Goal: Find specific page/section: Find specific page/section

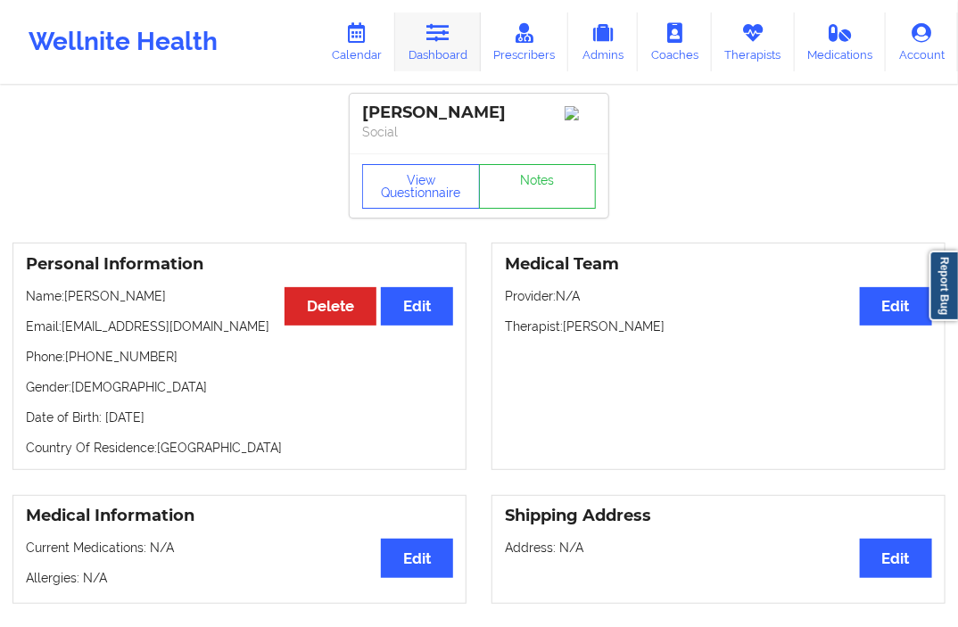
click at [420, 40] on link "Dashboard" at bounding box center [438, 41] width 86 height 59
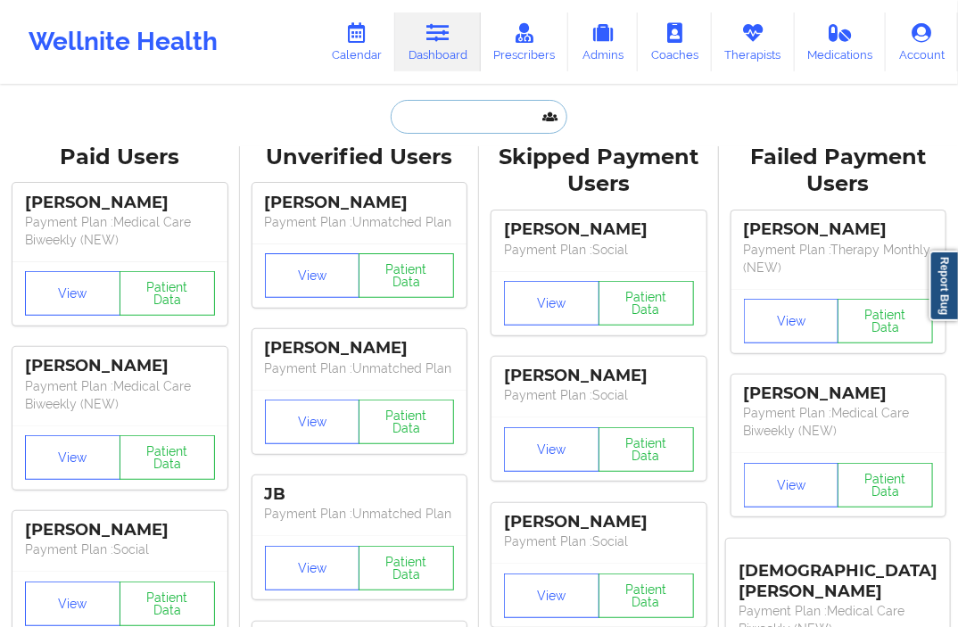
click at [431, 118] on input "text" at bounding box center [479, 117] width 177 height 34
paste input "[PERSON_NAME]"
type input "[PERSON_NAME]"
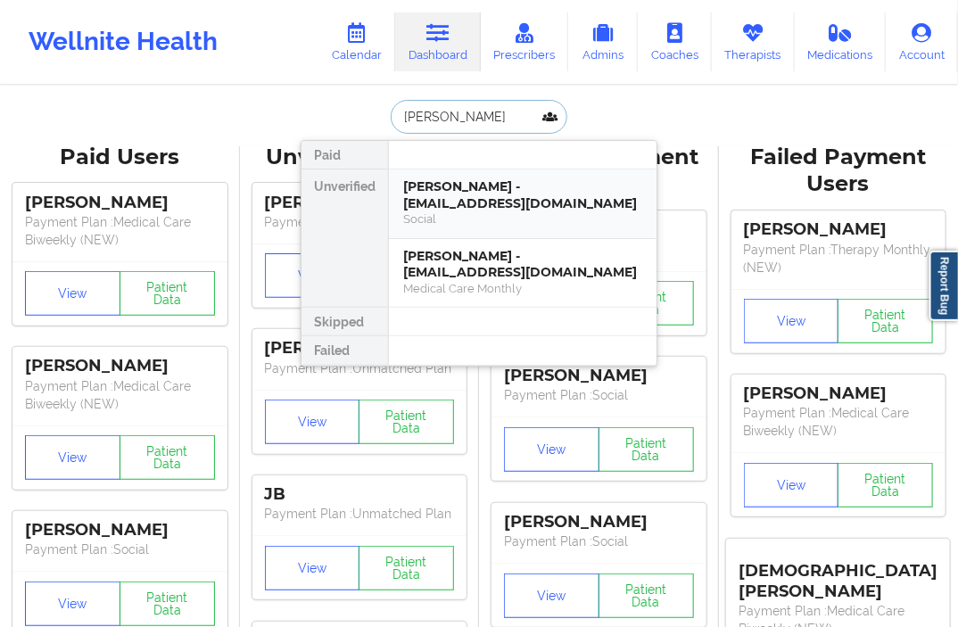
click at [471, 180] on div "[PERSON_NAME] - [EMAIL_ADDRESS][DOMAIN_NAME]" at bounding box center [522, 194] width 239 height 33
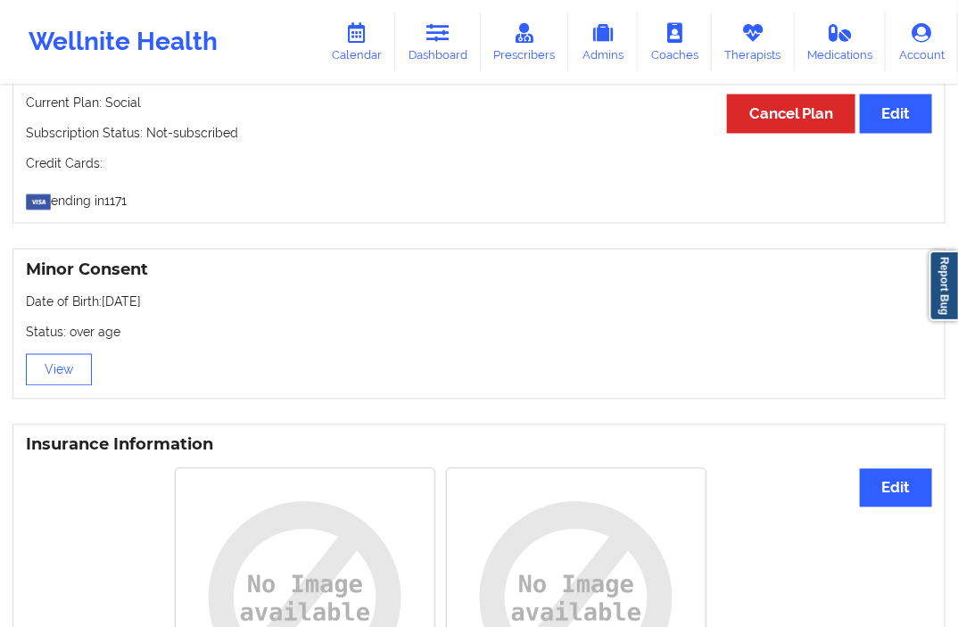
scroll to position [1387, 0]
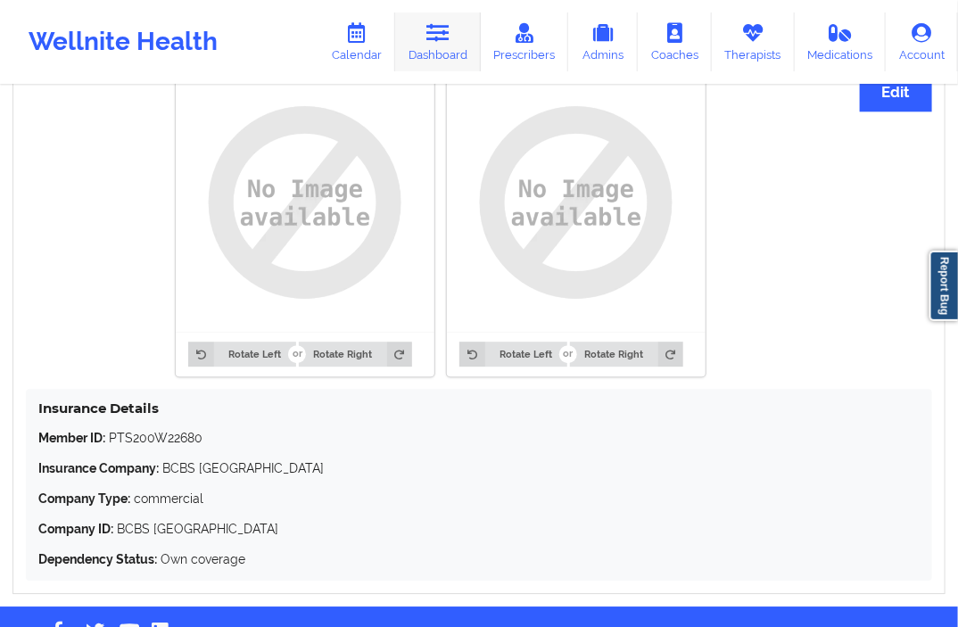
click at [450, 43] on link "Dashboard" at bounding box center [438, 41] width 86 height 59
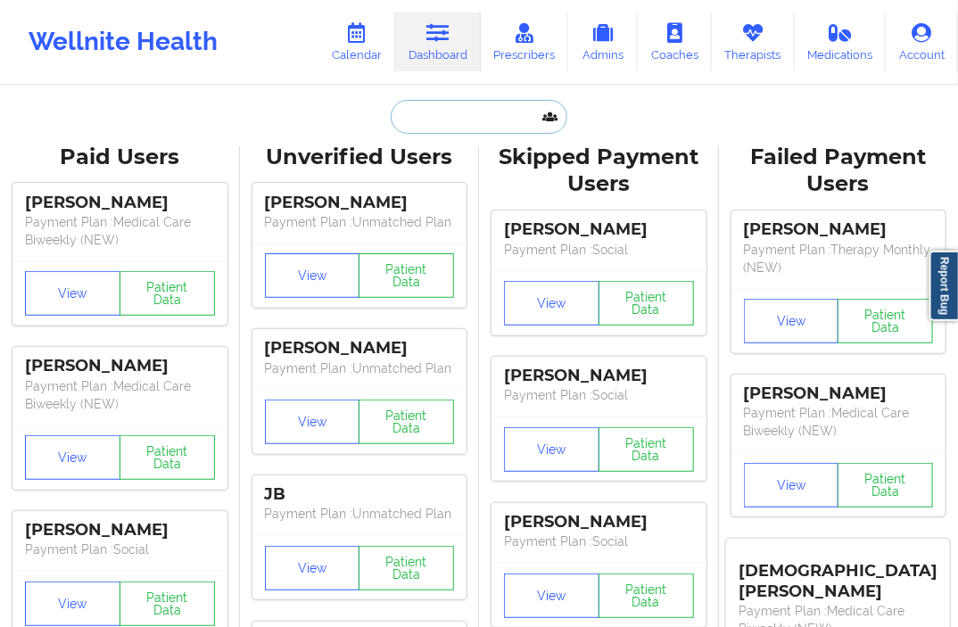
click at [412, 105] on input "text" at bounding box center [479, 117] width 177 height 34
paste input "[EMAIL_ADDRESS][DOMAIN_NAME]"
type input "[EMAIL_ADDRESS][DOMAIN_NAME]"
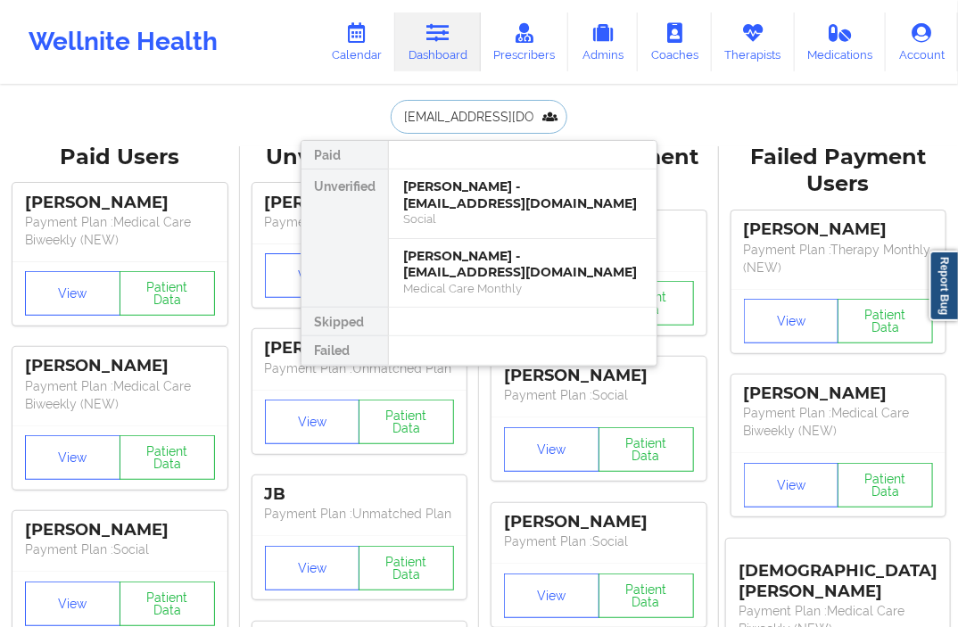
scroll to position [0, 9]
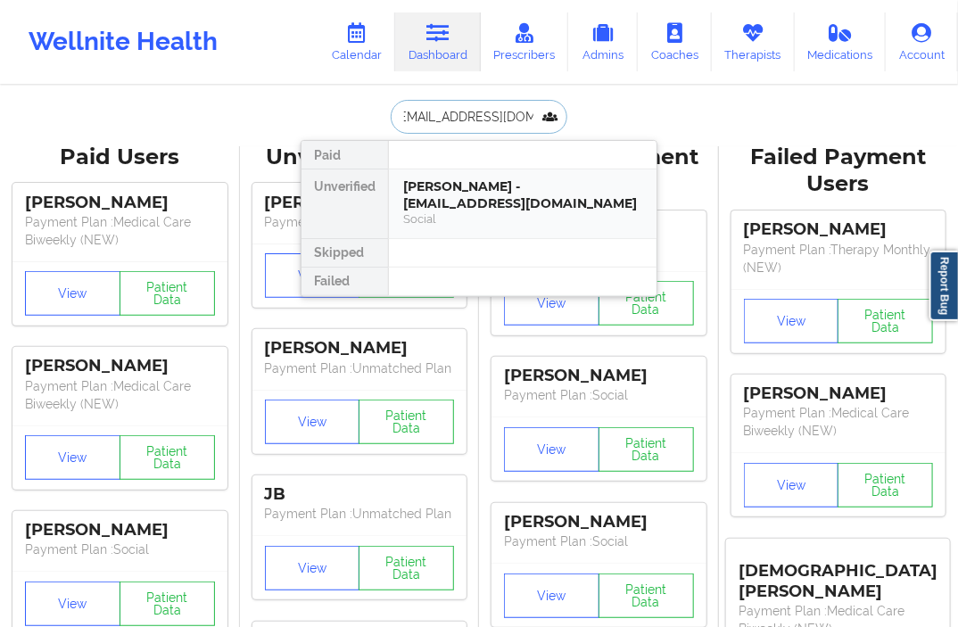
click at [441, 194] on div "[PERSON_NAME] - [EMAIL_ADDRESS][DOMAIN_NAME]" at bounding box center [522, 194] width 239 height 33
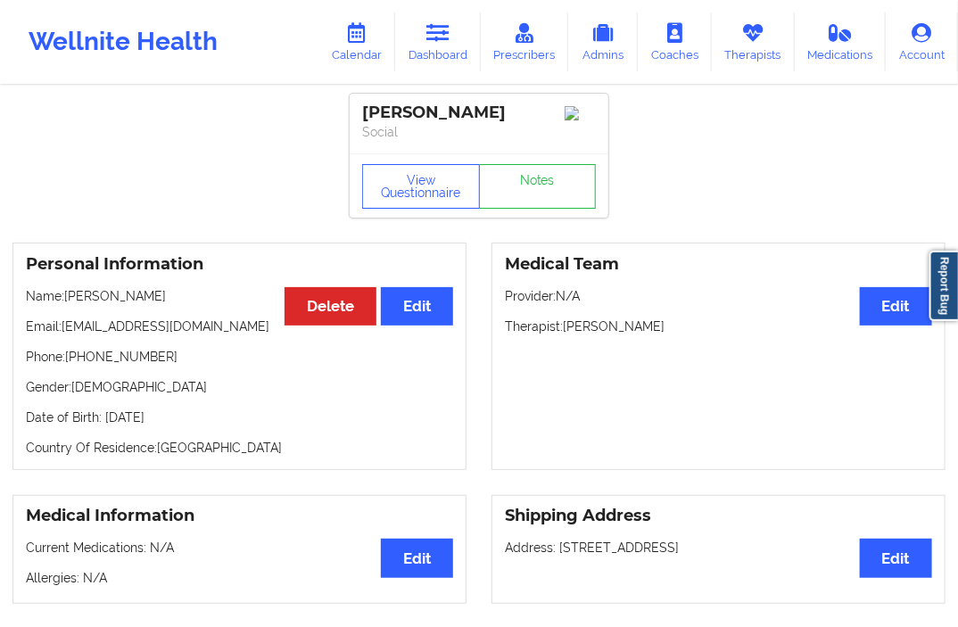
click at [290, 379] on div "Personal Information Edit Delete Name: [PERSON_NAME] Email: [EMAIL_ADDRESS][DOM…" at bounding box center [239, 356] width 454 height 227
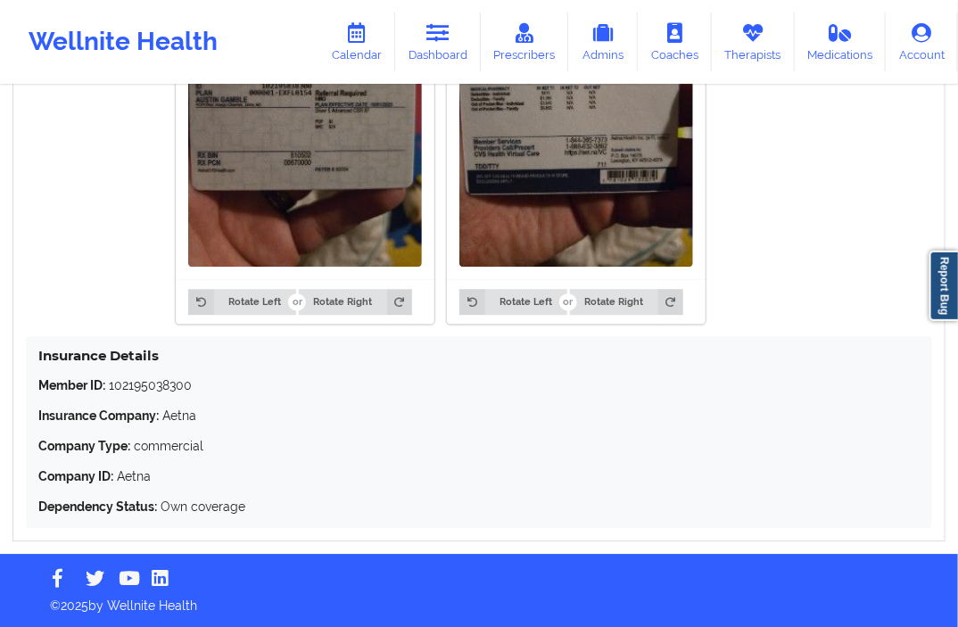
scroll to position [1318, 0]
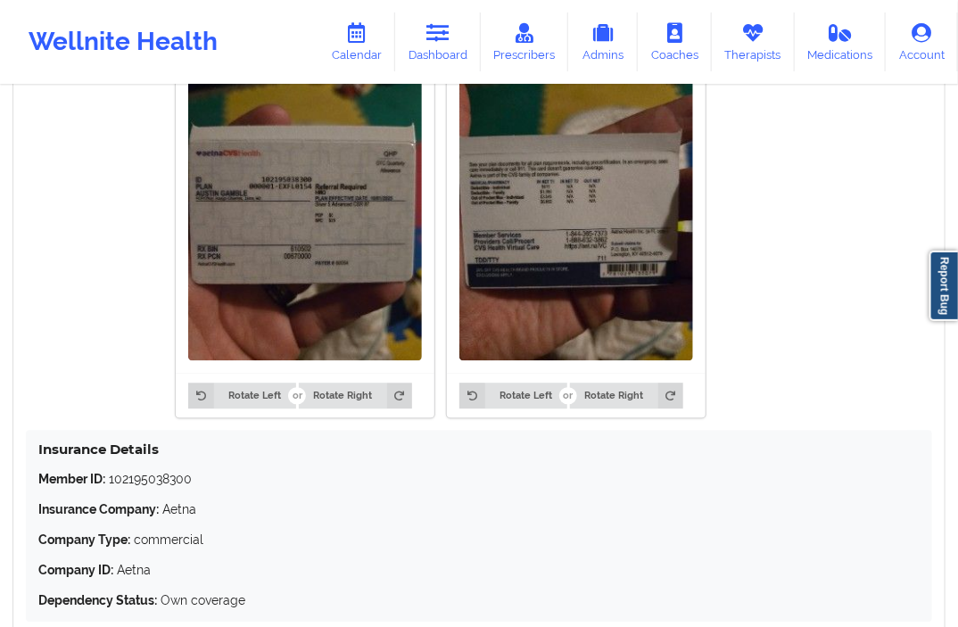
click at [83, 323] on div "Rotate Left Rotate Right Rotate Left Rotate Right" at bounding box center [441, 226] width 830 height 403
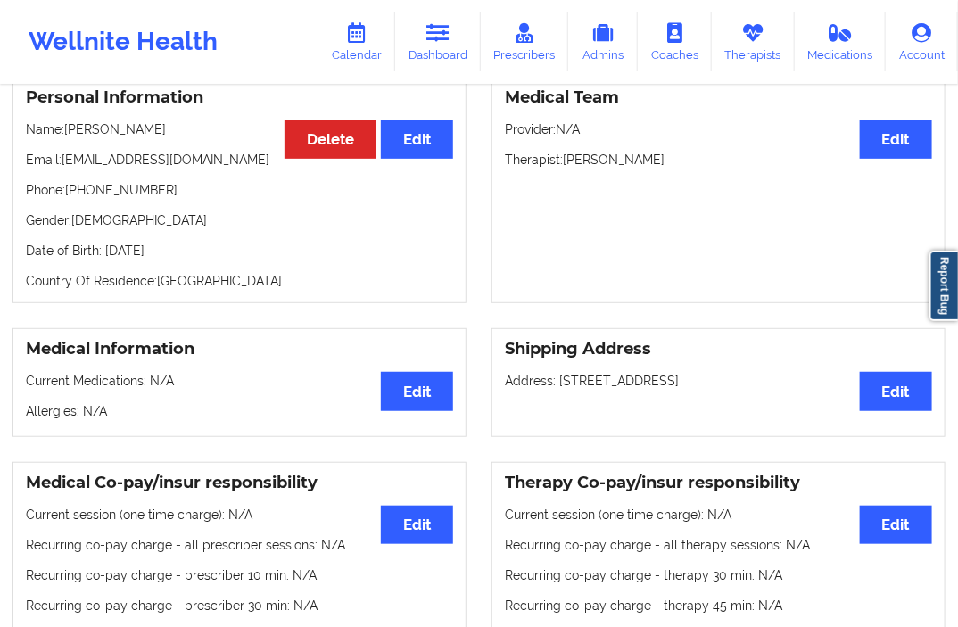
scroll to position [0, 0]
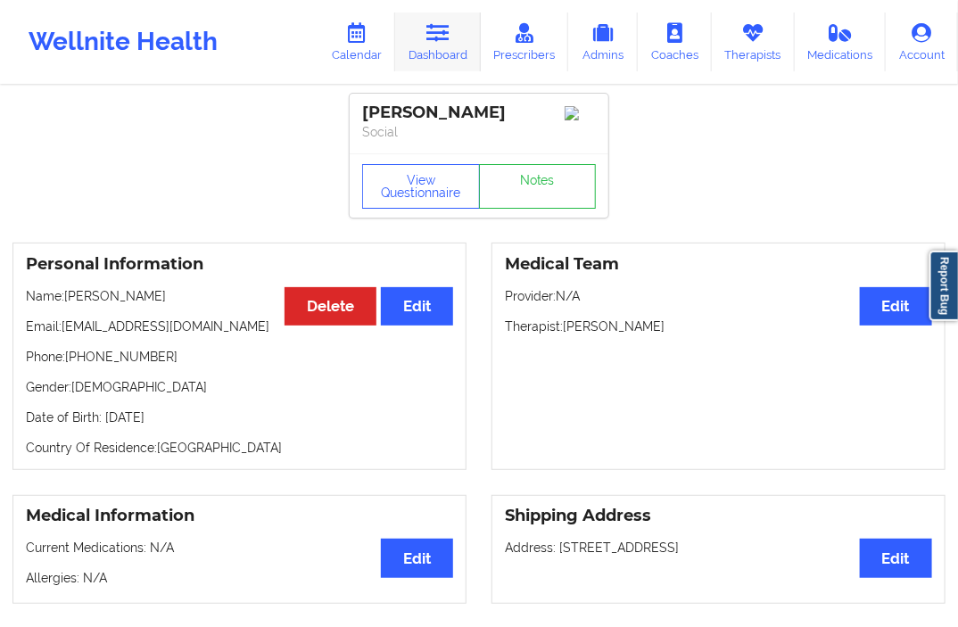
click at [453, 46] on link "Dashboard" at bounding box center [438, 41] width 86 height 59
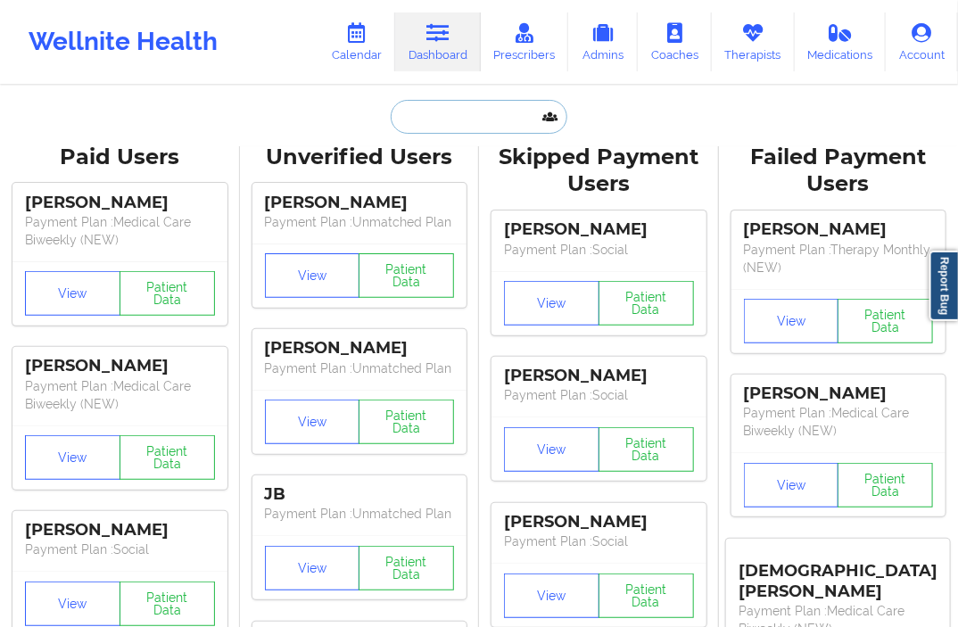
click at [433, 121] on input "text" at bounding box center [479, 117] width 177 height 34
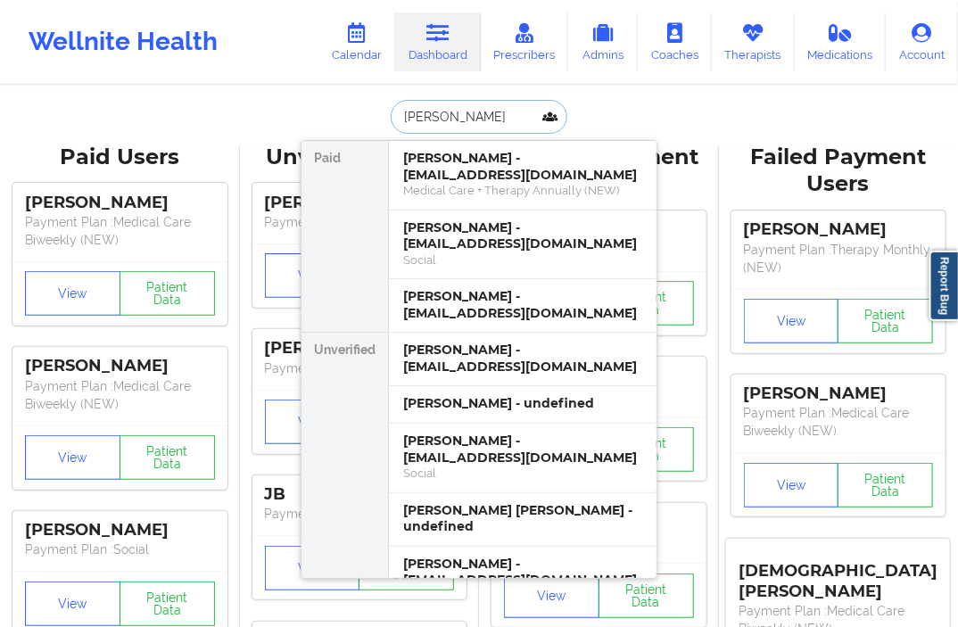
type input "[PERSON_NAME]"
drag, startPoint x: 447, startPoint y: 116, endPoint x: 390, endPoint y: 120, distance: 57.2
click at [391, 120] on input "[PERSON_NAME]" at bounding box center [479, 117] width 177 height 34
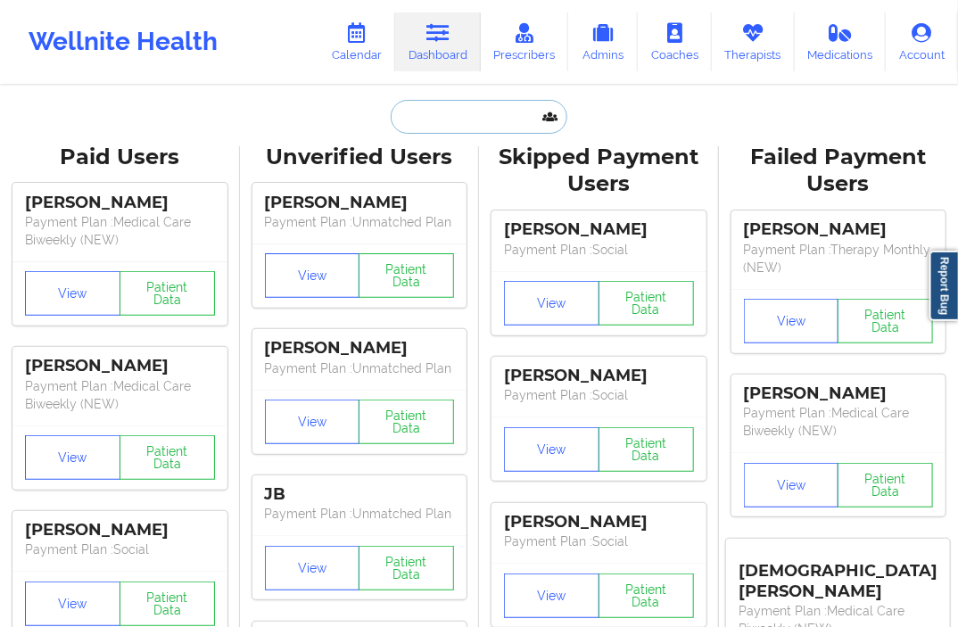
paste input "[EMAIL_ADDRESS][DOMAIN_NAME]"
type input "[EMAIL_ADDRESS][DOMAIN_NAME]"
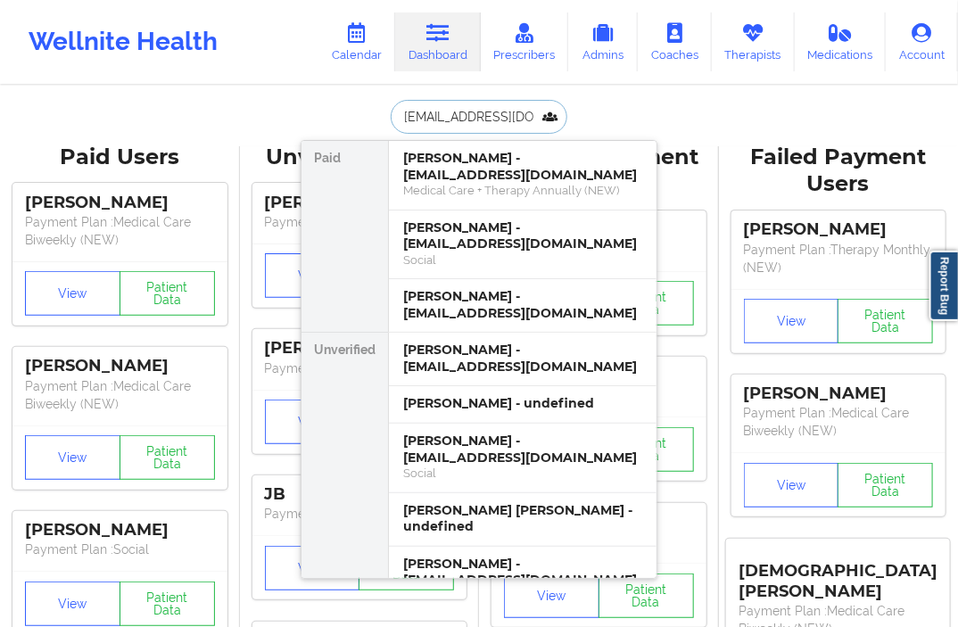
scroll to position [0, 9]
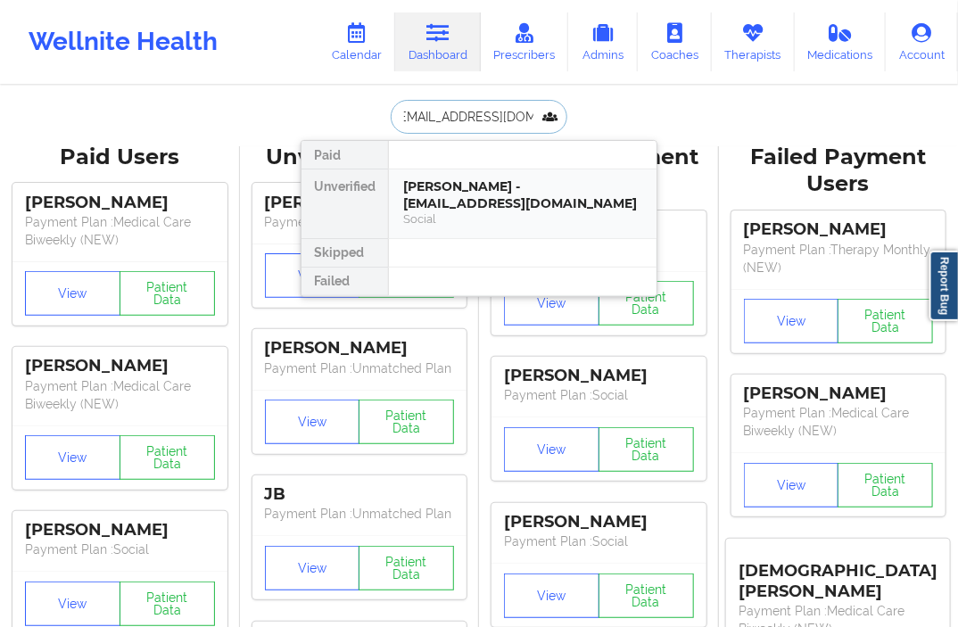
click at [435, 181] on div "[PERSON_NAME] - [EMAIL_ADDRESS][DOMAIN_NAME]" at bounding box center [522, 194] width 239 height 33
